Goal: Transaction & Acquisition: Subscribe to service/newsletter

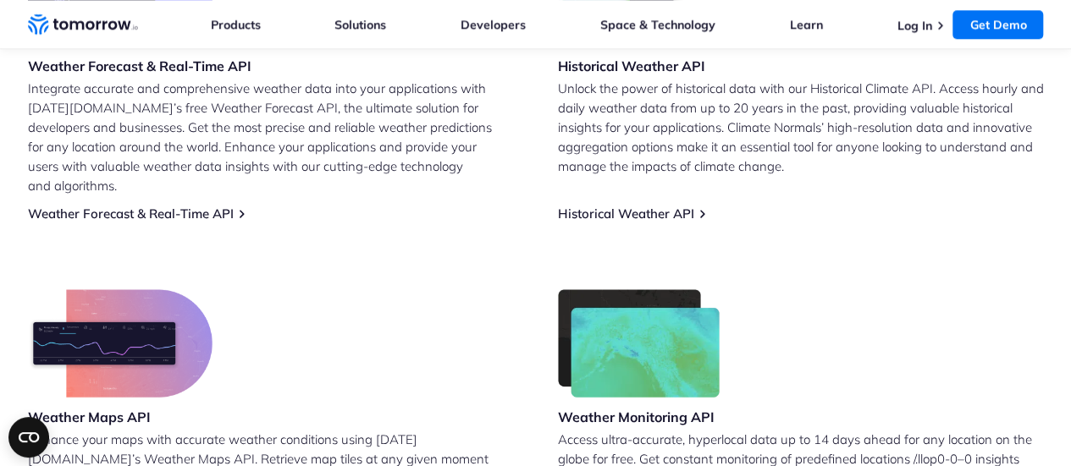
scroll to position [713, 0]
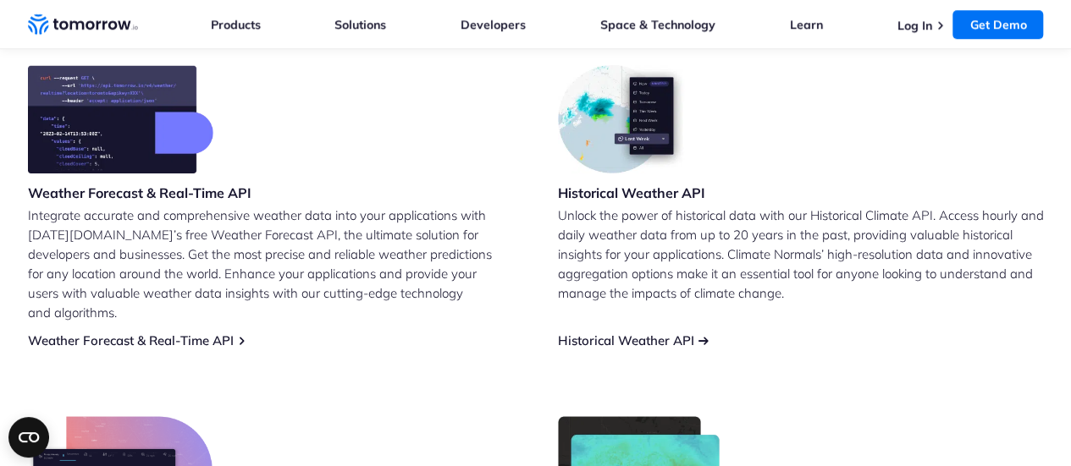
click at [642, 333] on link "Historical Weather API" at bounding box center [626, 341] width 136 height 16
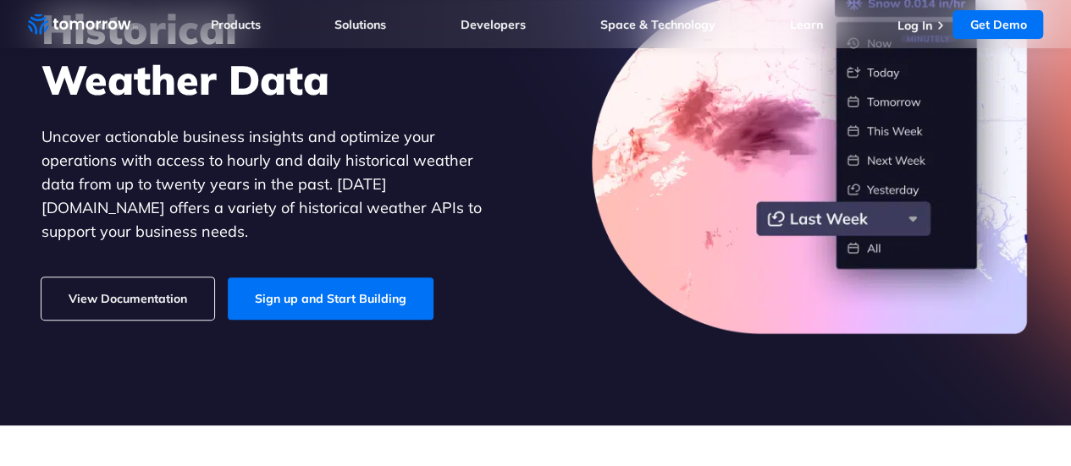
scroll to position [187, 0]
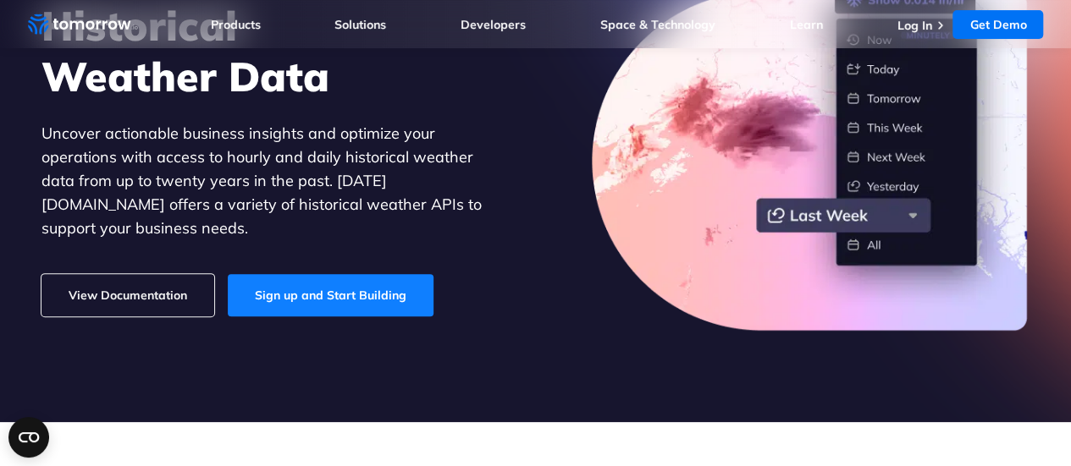
click at [252, 276] on link "Sign up and Start Building" at bounding box center [331, 295] width 206 height 42
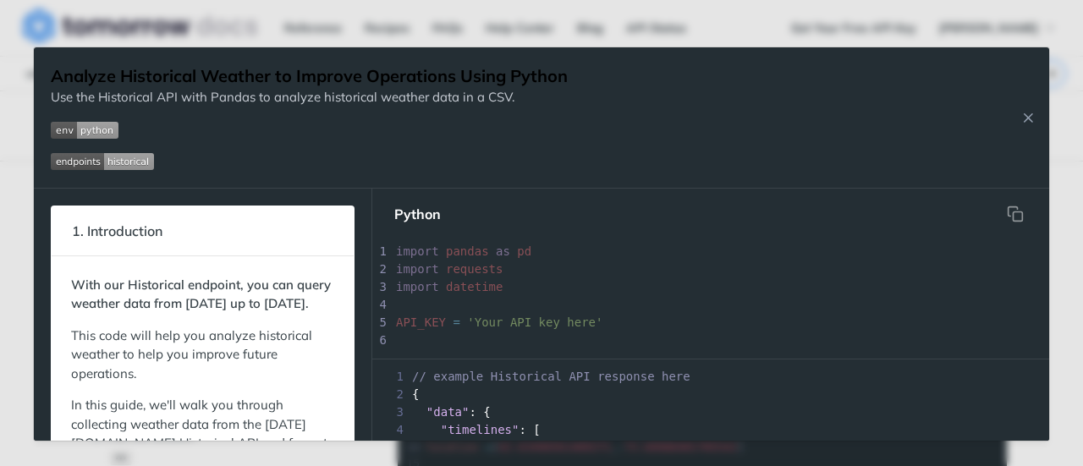
scroll to position [90, 0]
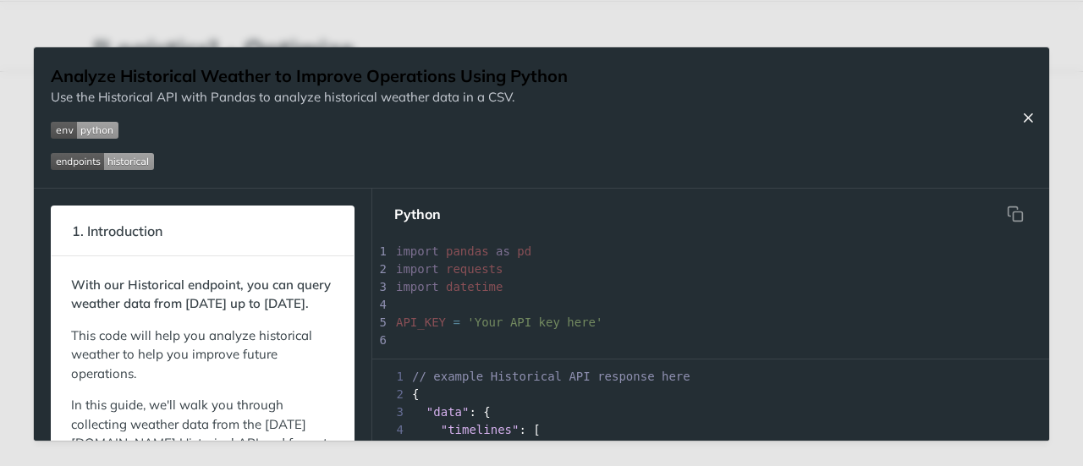
click at [1035, 117] on icon "Close Recipe" at bounding box center [1028, 117] width 15 height 15
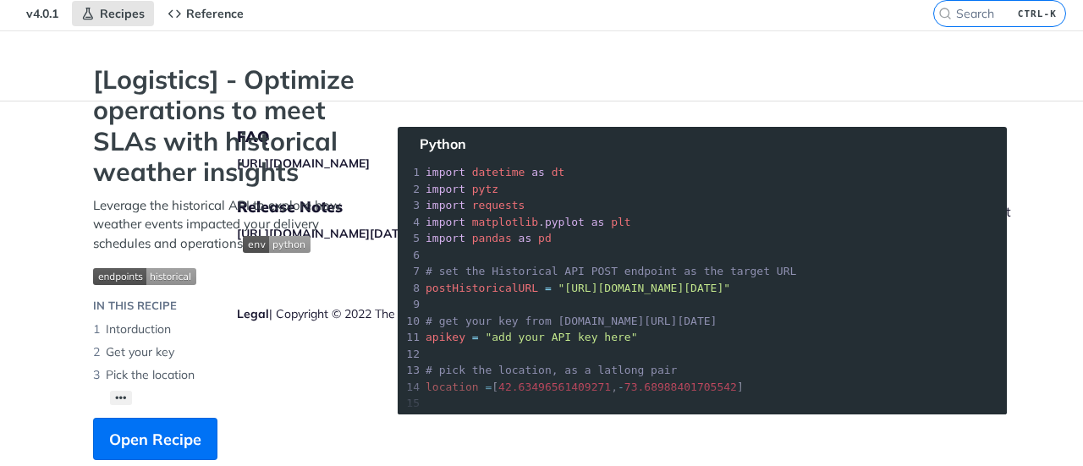
scroll to position [59, 0]
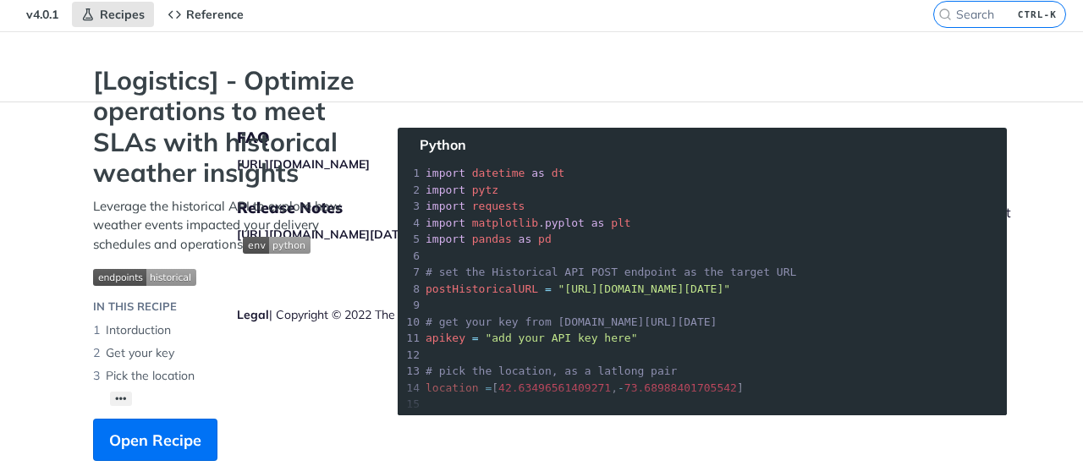
click at [614, 245] on section "[Logistics] - Optimize operations to meet SLAs with historical weather insights…" at bounding box center [541, 280] width 931 height 430
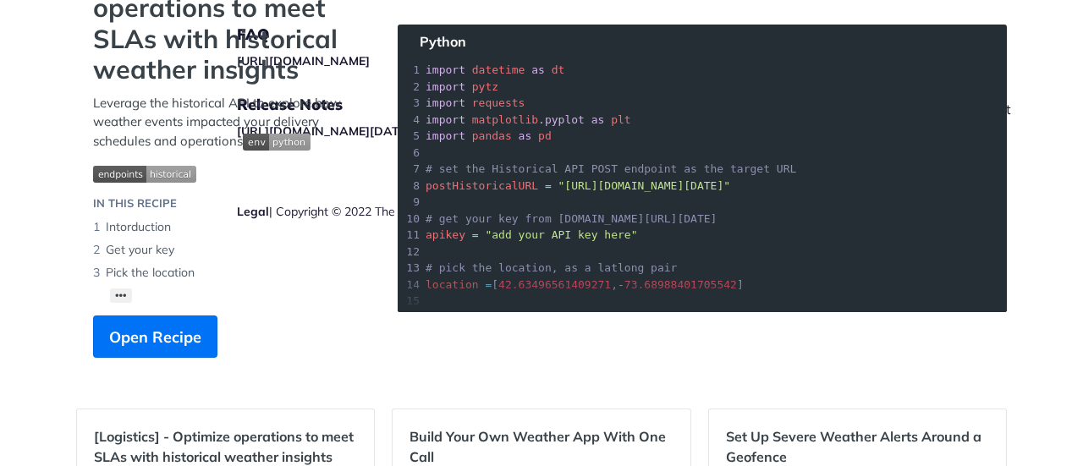
scroll to position [163, 0]
